Goal: Task Accomplishment & Management: Complete application form

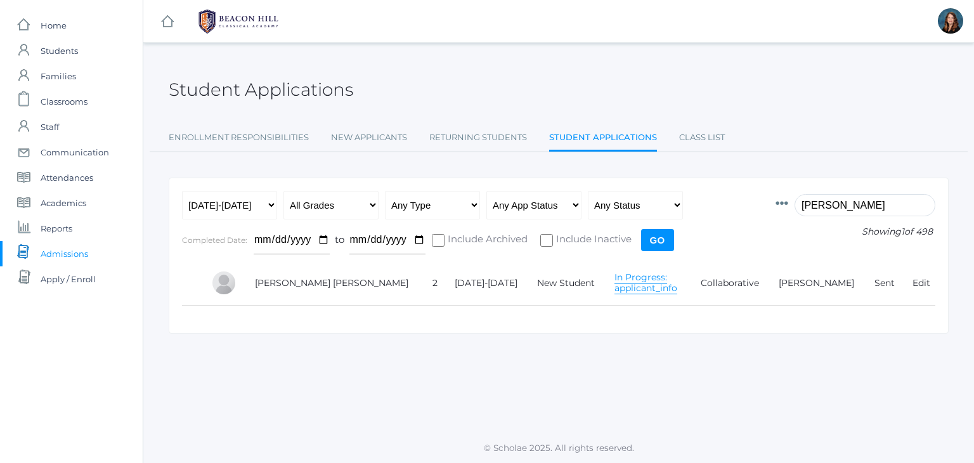
click at [828, 204] on input "sila" at bounding box center [865, 205] width 141 height 22
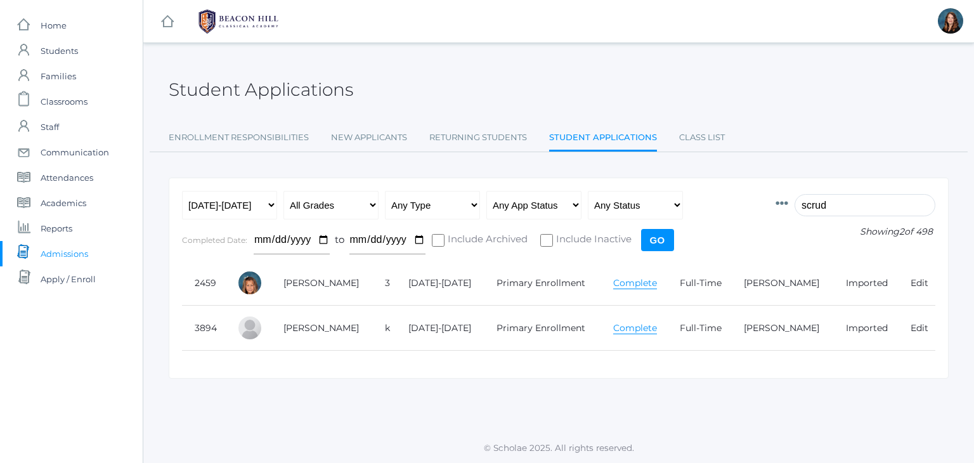
type input "scrud"
click at [629, 277] on link "Complete" at bounding box center [635, 283] width 44 height 12
click at [624, 325] on link "Complete" at bounding box center [635, 328] width 44 height 12
click at [254, 280] on div at bounding box center [249, 282] width 25 height 25
click at [313, 285] on link "Scrudato, Isabella" at bounding box center [321, 282] width 75 height 11
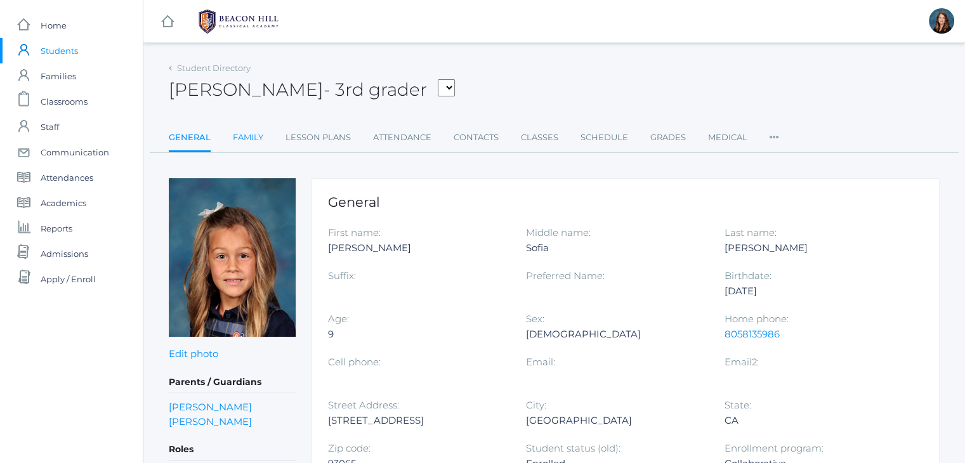
click at [256, 138] on link "Family" at bounding box center [248, 137] width 30 height 25
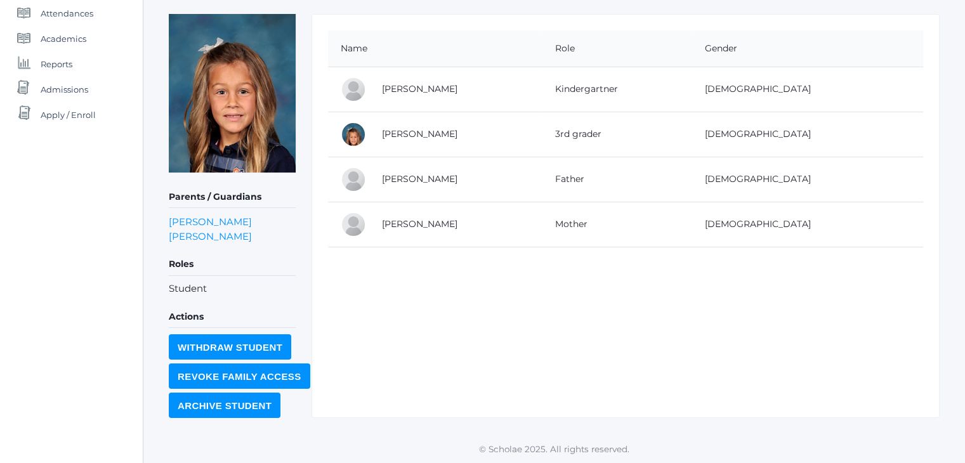
scroll to position [164, 0]
click at [424, 90] on link "[PERSON_NAME]" at bounding box center [419, 89] width 75 height 11
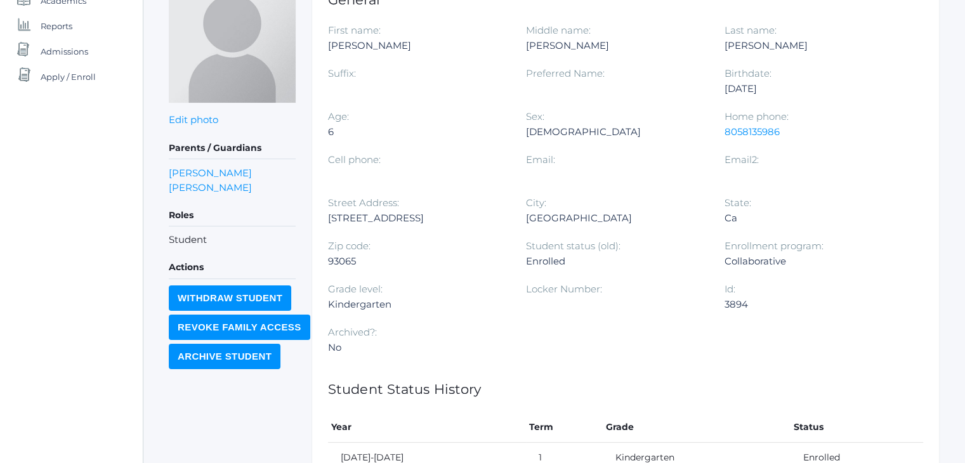
scroll to position [27, 0]
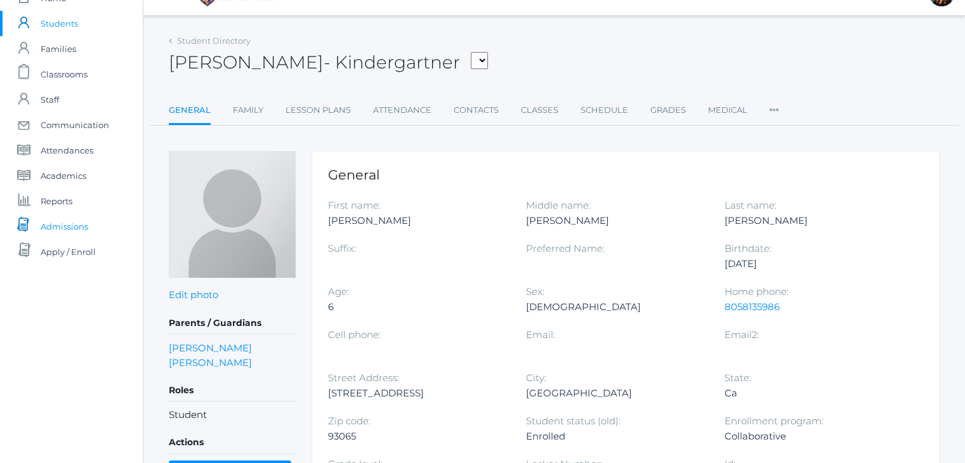
click at [63, 230] on span "Admissions" at bounding box center [65, 226] width 48 height 25
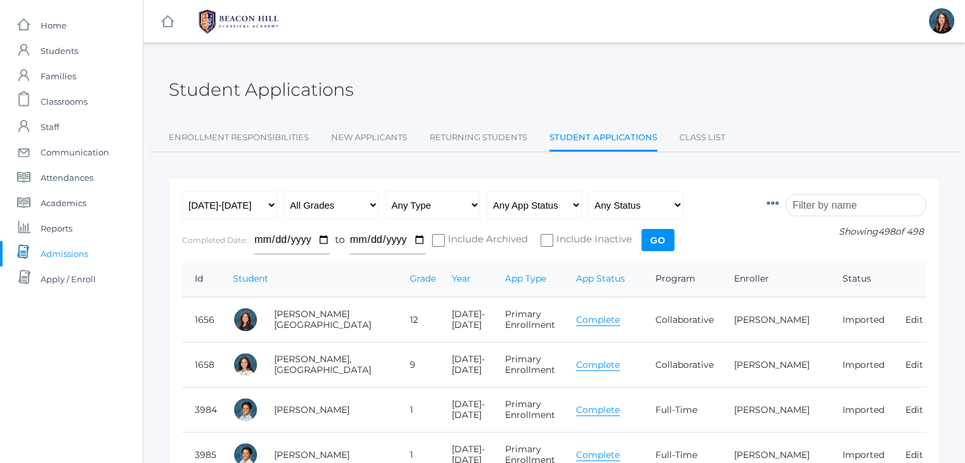
click at [819, 207] on input "search" at bounding box center [855, 205] width 141 height 22
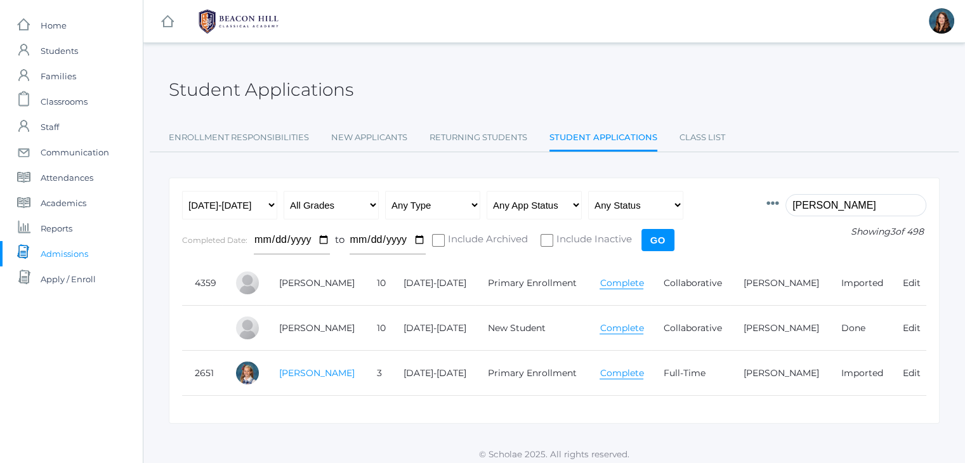
type input "noyes"
click at [323, 367] on link "Noyes, Annette" at bounding box center [316, 372] width 75 height 11
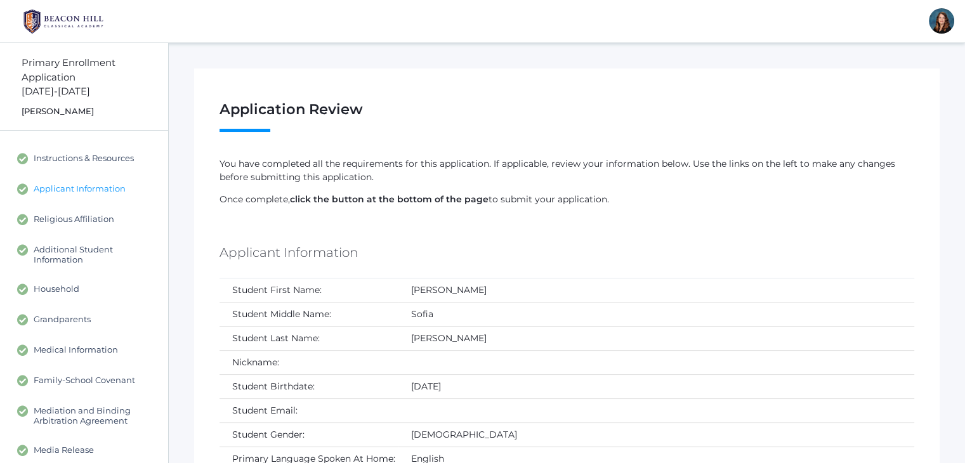
click at [104, 188] on span "Applicant Information" at bounding box center [80, 188] width 92 height 11
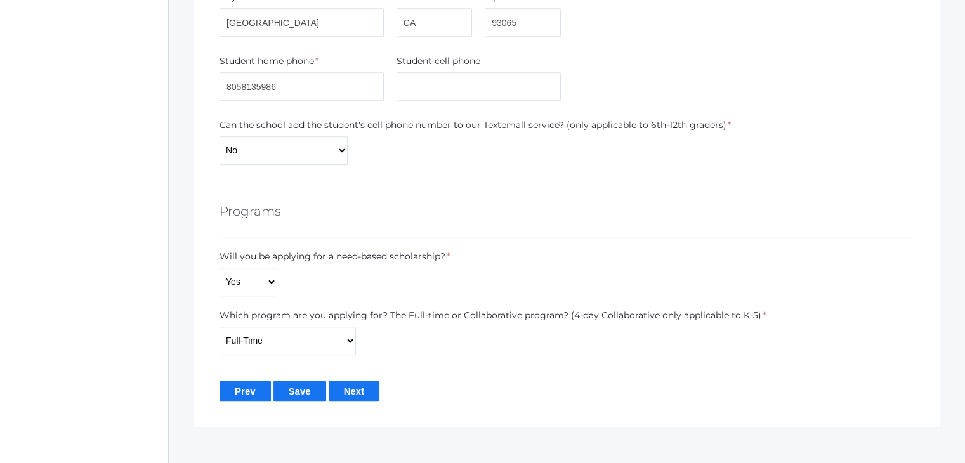
scroll to position [851, 0]
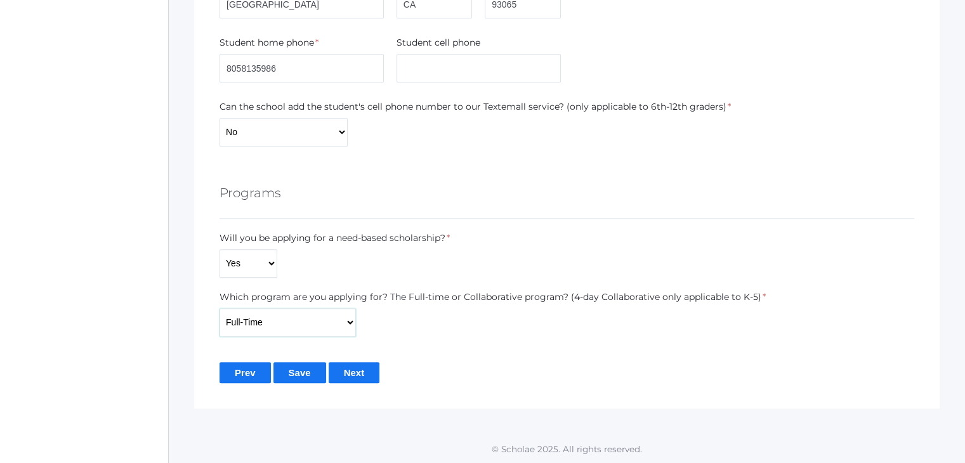
click at [350, 320] on select "Full-Time 4-Day Collaborative Collaborative" at bounding box center [287, 322] width 136 height 29
select select "Collaborative"
click at [219, 308] on select "Full-Time 4-Day Collaborative Collaborative" at bounding box center [287, 322] width 136 height 29
click at [296, 365] on input "Save" at bounding box center [299, 372] width 53 height 21
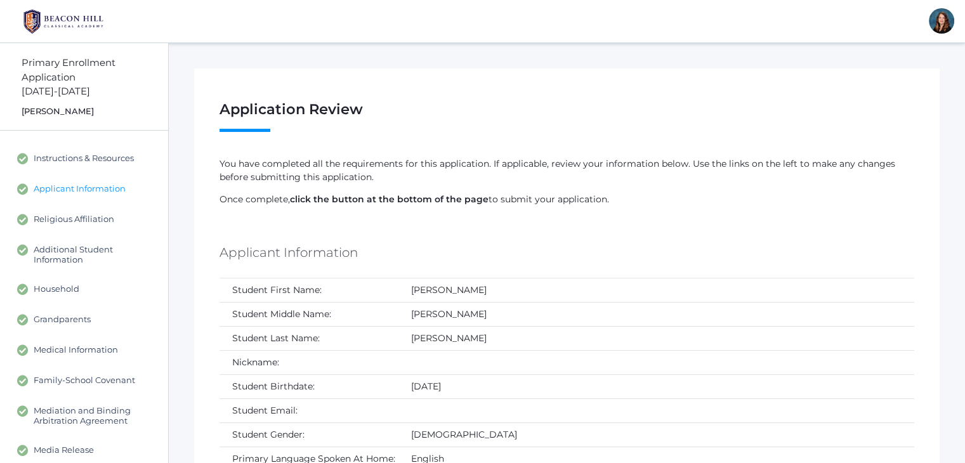
click at [112, 188] on span "Applicant Information" at bounding box center [80, 188] width 92 height 11
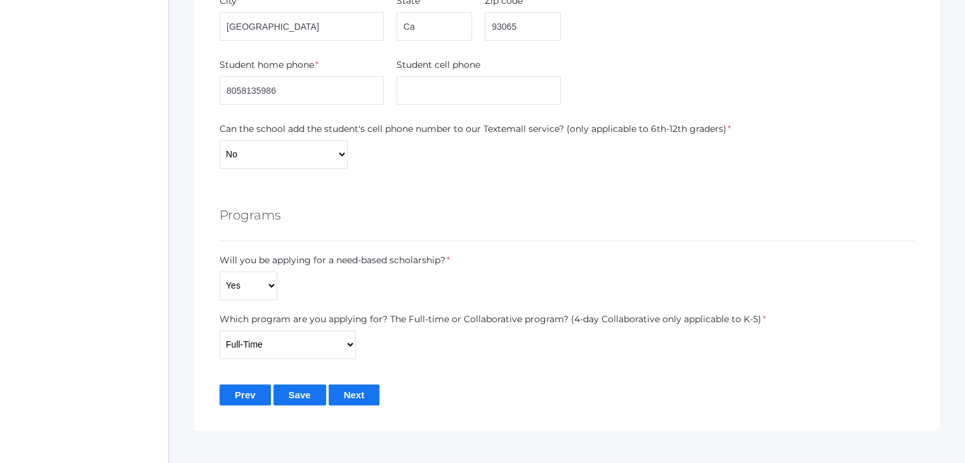
scroll to position [851, 0]
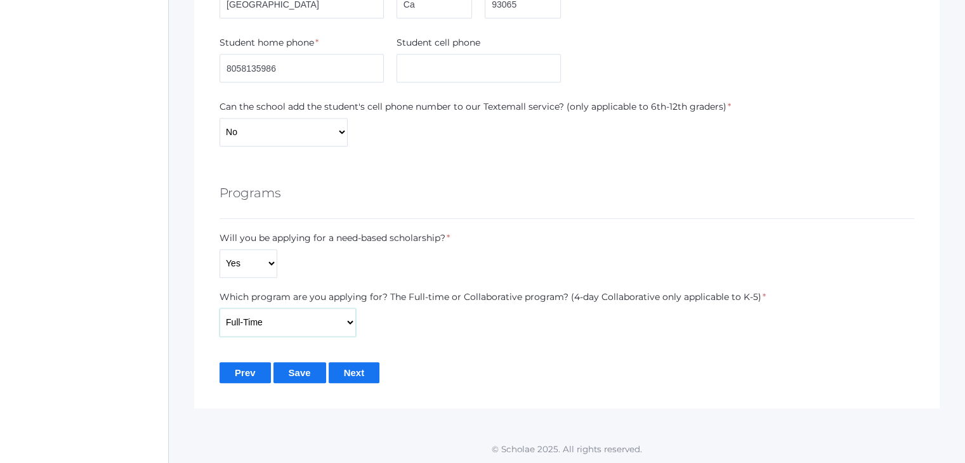
click at [292, 315] on select "Full-Time 4-Day Collaborative Collaborative" at bounding box center [287, 322] width 136 height 29
select select "Collaborative"
click at [219, 308] on select "Full-Time 4-Day Collaborative Collaborative" at bounding box center [287, 322] width 136 height 29
click at [305, 365] on input "Save" at bounding box center [299, 372] width 53 height 21
